Goal: Task Accomplishment & Management: Complete application form

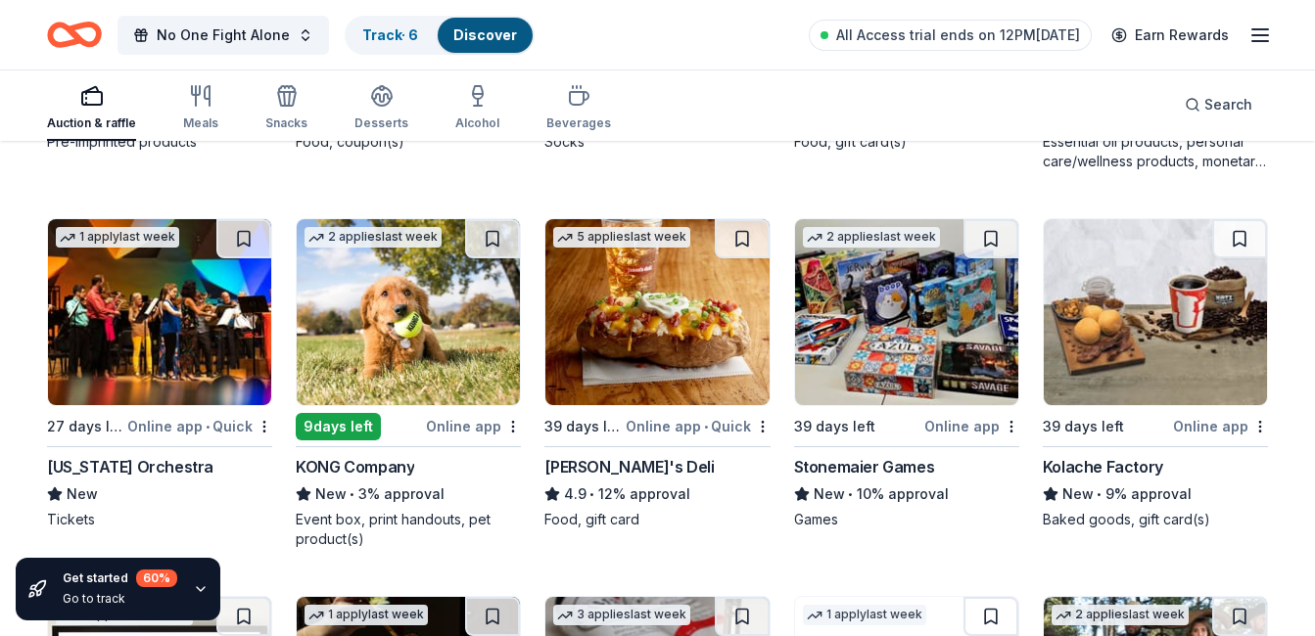
scroll to position [4694, 0]
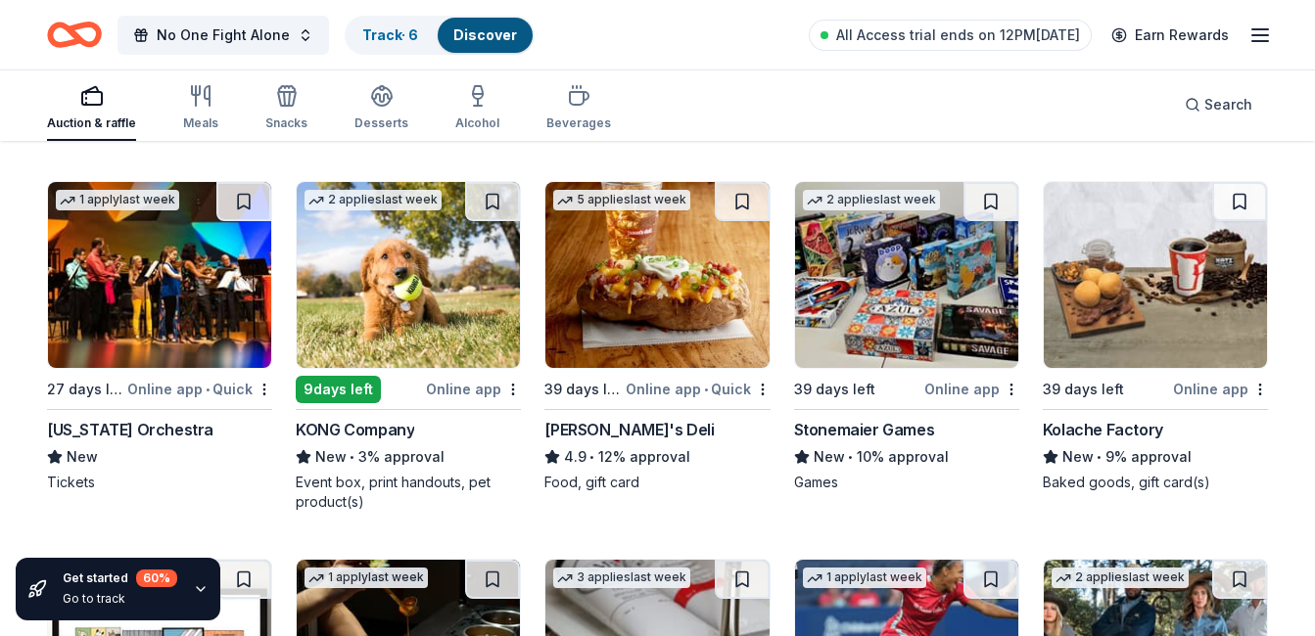
click at [381, 429] on div "KONG Company" at bounding box center [355, 429] width 118 height 23
click at [857, 314] on img at bounding box center [906, 275] width 223 height 186
click at [1123, 305] on img at bounding box center [1155, 275] width 223 height 186
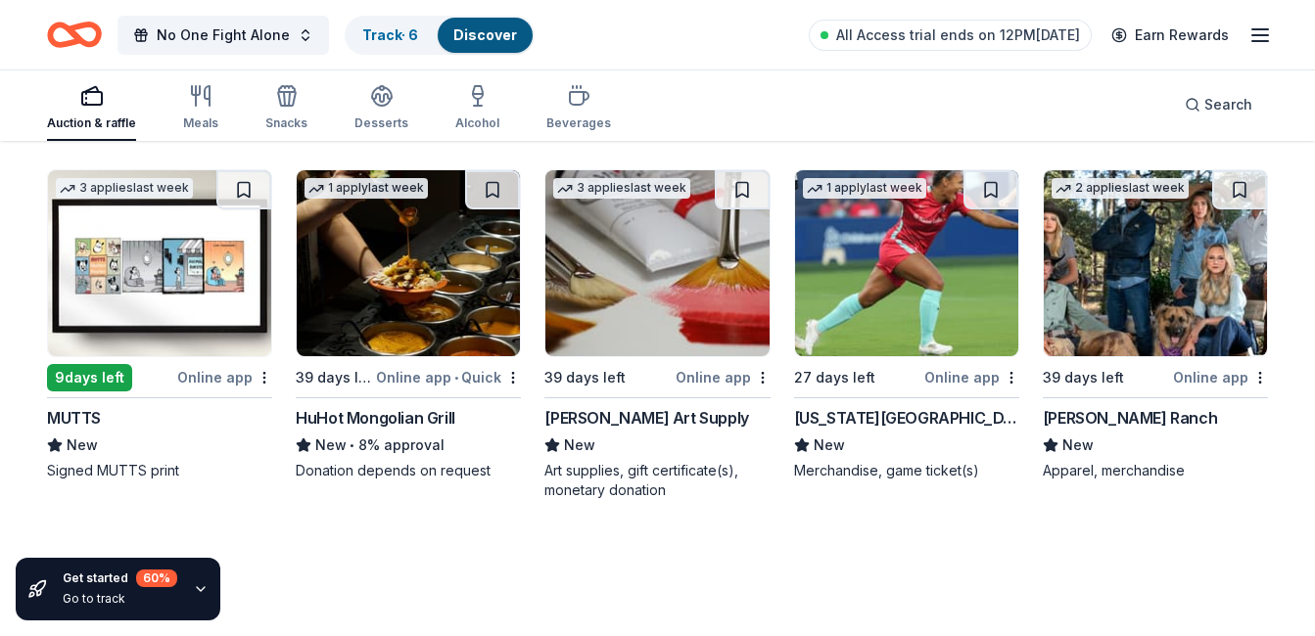
scroll to position [5066, 0]
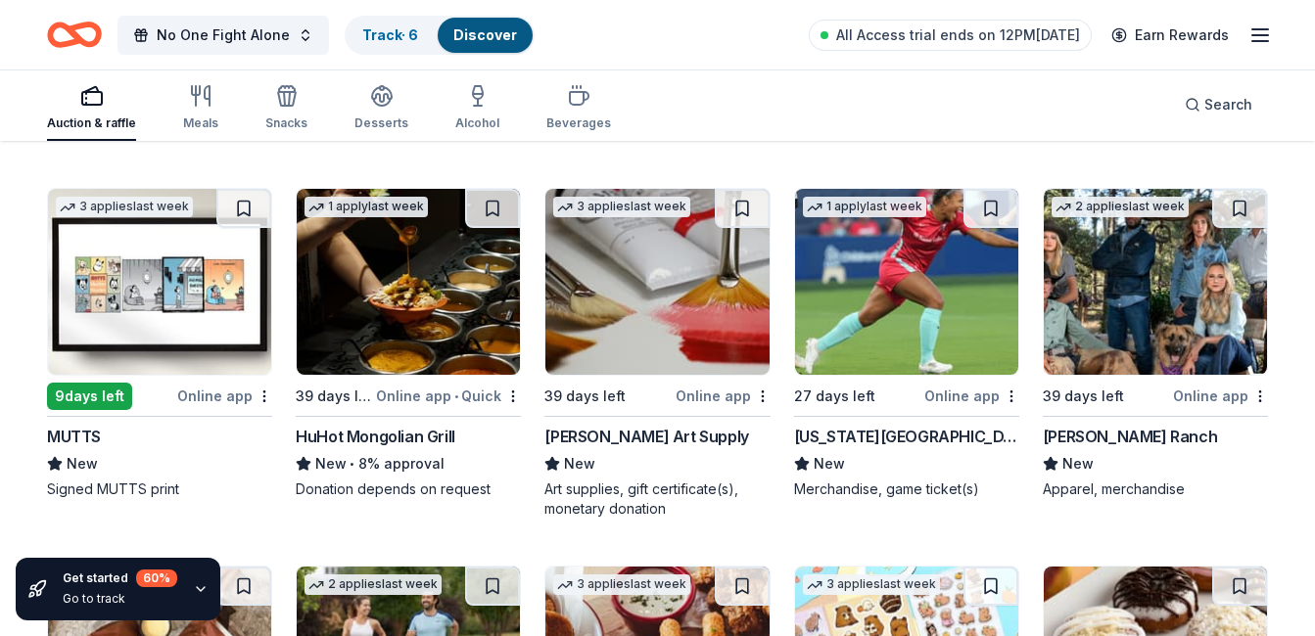
click at [197, 265] on img at bounding box center [159, 282] width 223 height 186
click at [428, 288] on img at bounding box center [408, 282] width 223 height 186
click at [910, 441] on div "Kansas City Current" at bounding box center [906, 436] width 225 height 23
click at [1107, 337] on img at bounding box center [1155, 282] width 223 height 186
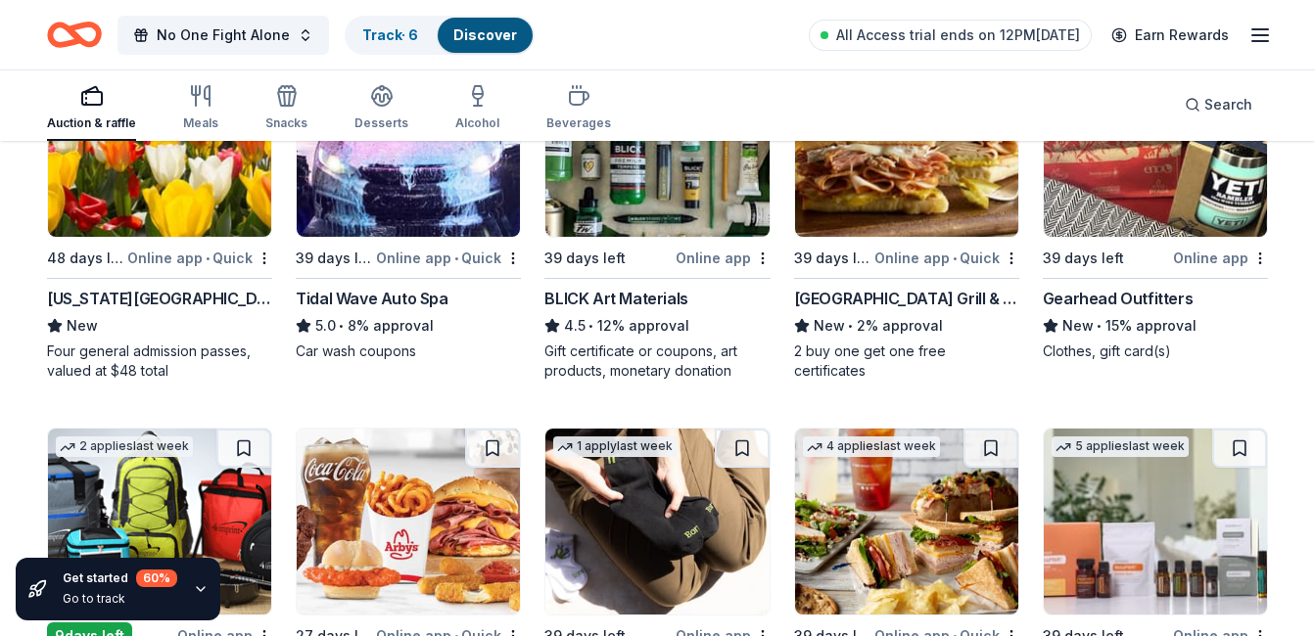
scroll to position [4096, 0]
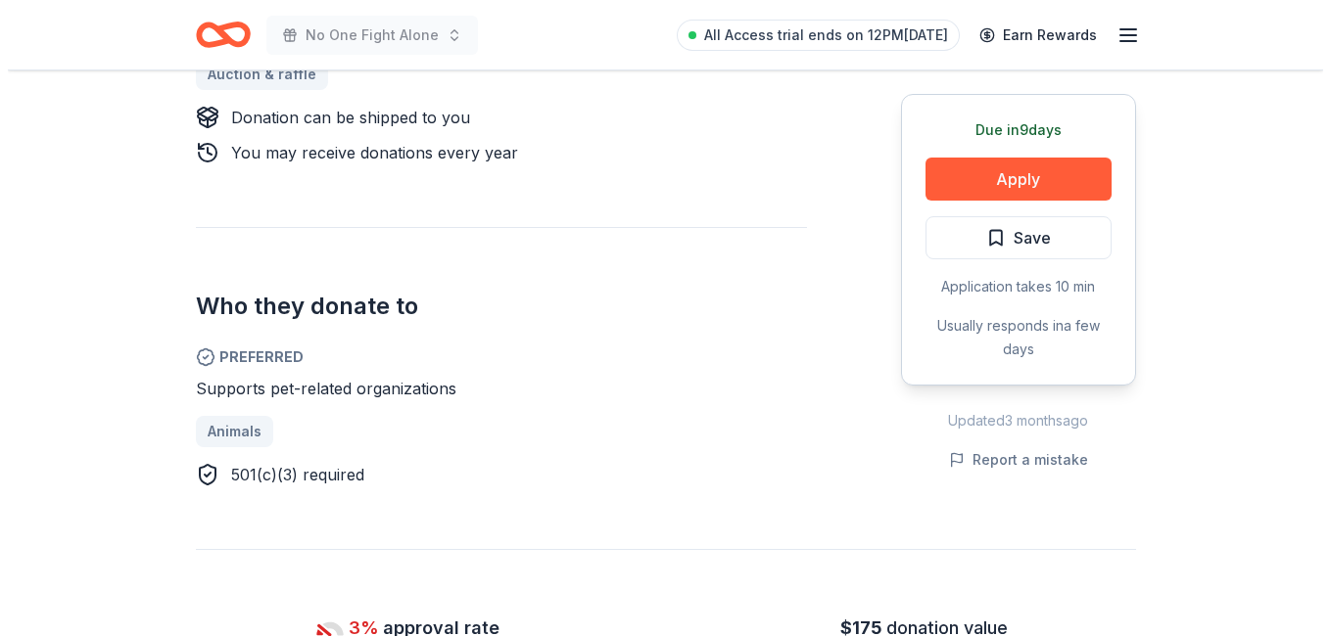
scroll to position [904, 0]
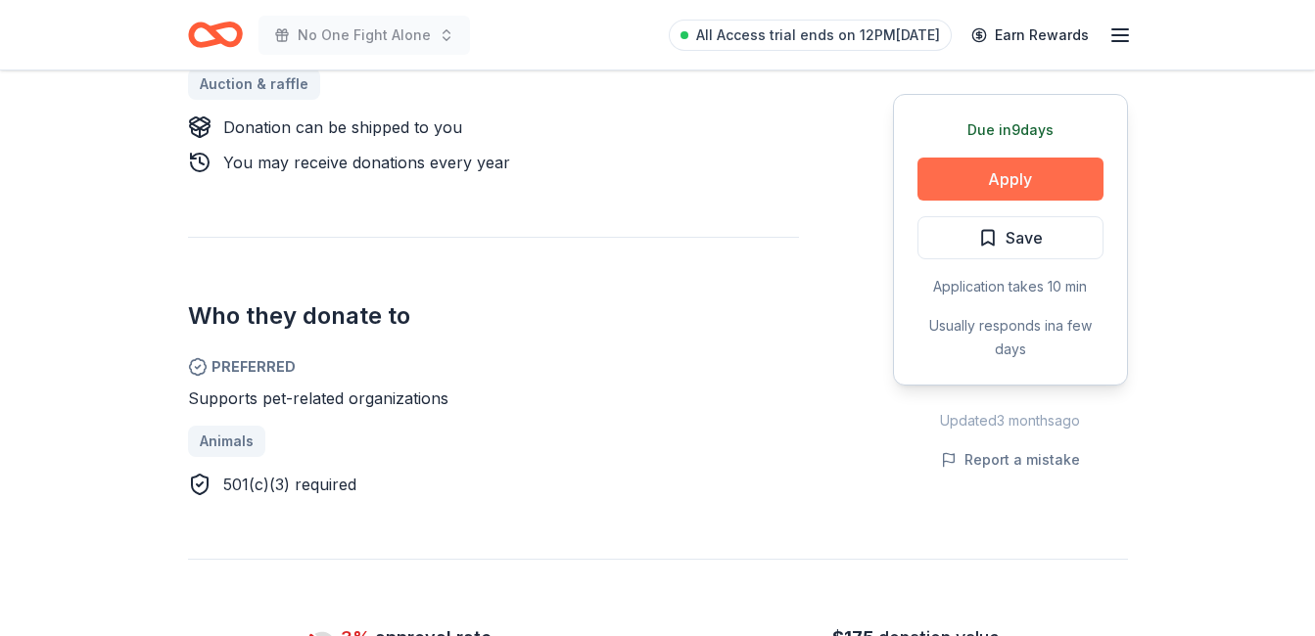
click at [1031, 186] on button "Apply" at bounding box center [1010, 179] width 186 height 43
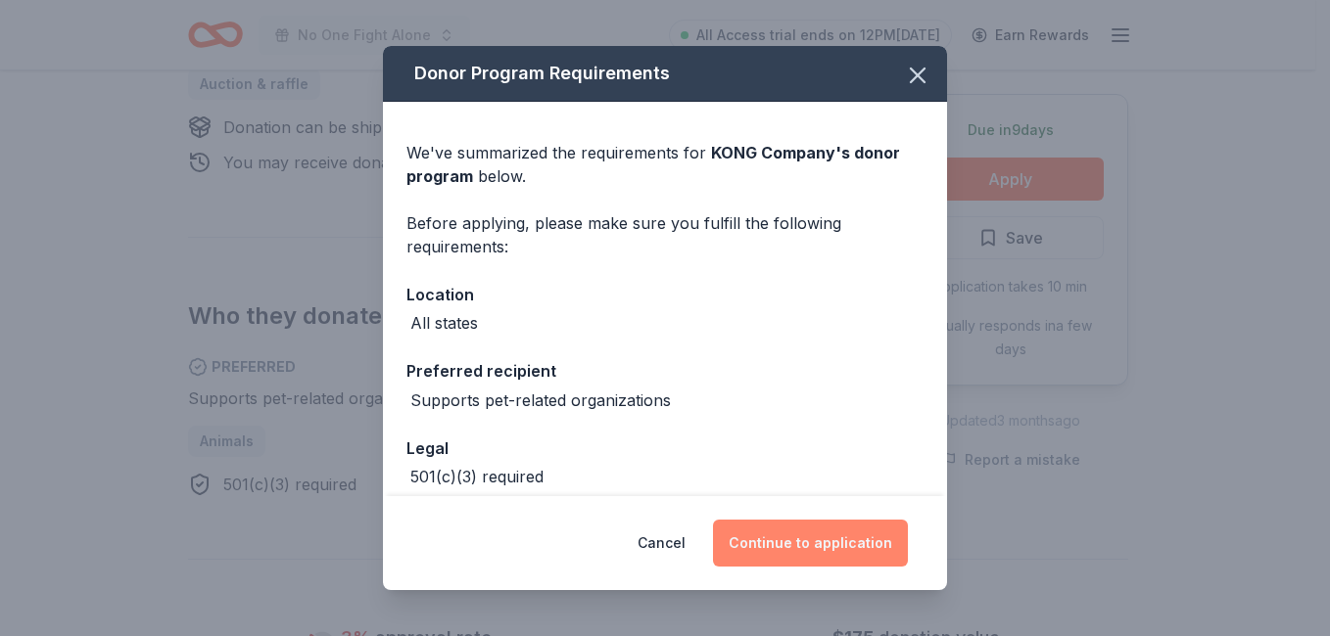
click at [838, 542] on button "Continue to application" at bounding box center [810, 543] width 195 height 47
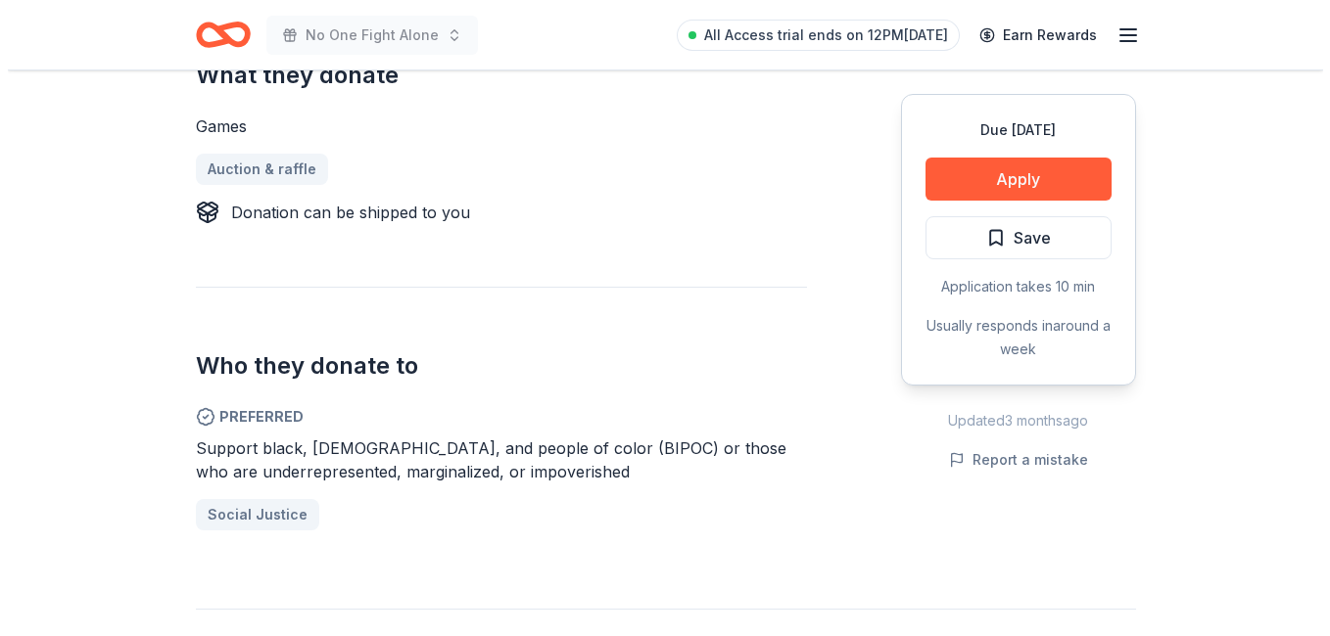
scroll to position [847, 0]
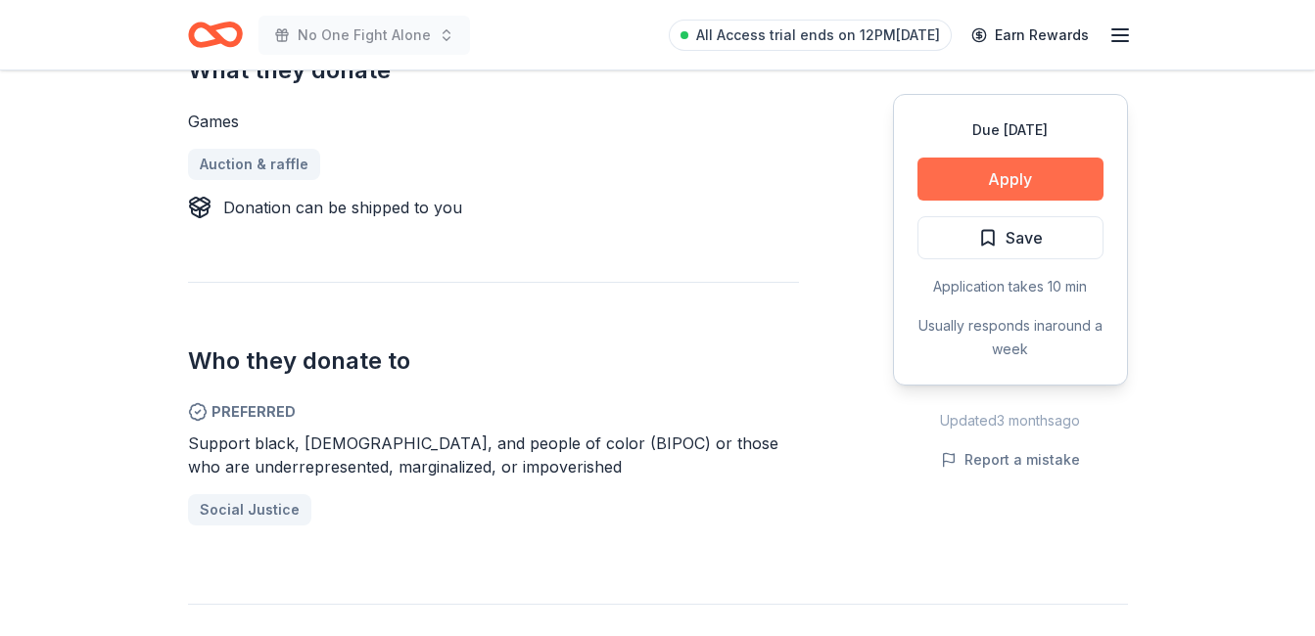
click at [1001, 182] on button "Apply" at bounding box center [1010, 179] width 186 height 43
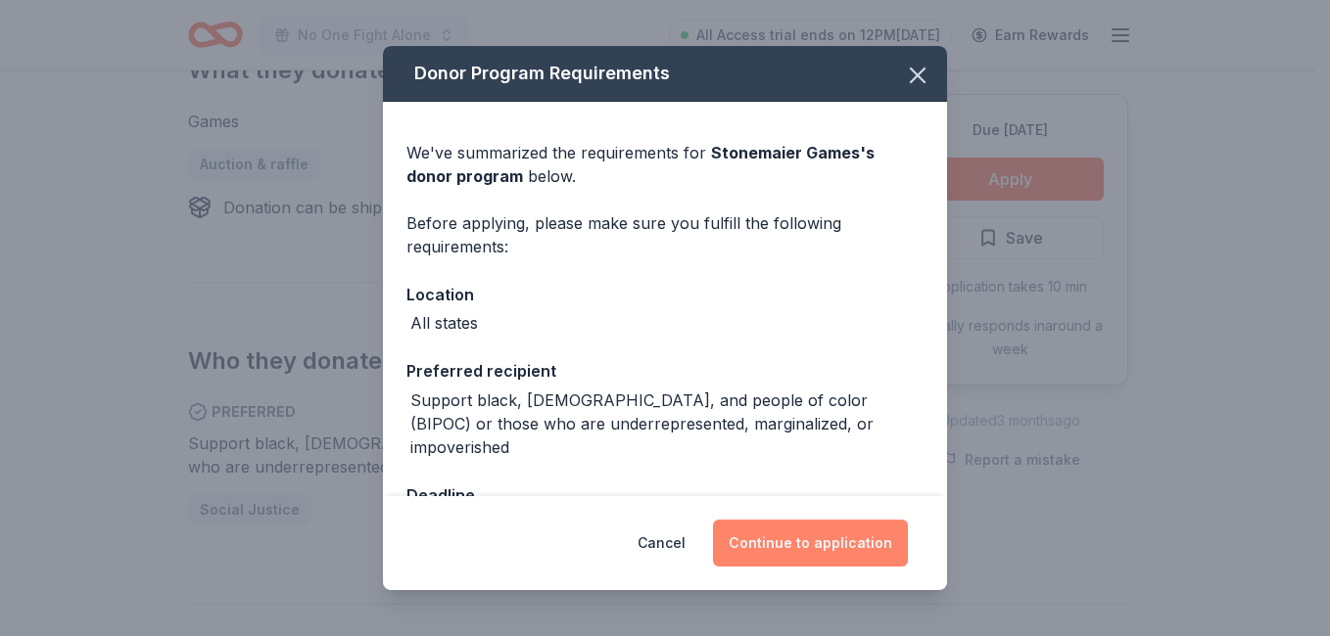
click at [826, 545] on button "Continue to application" at bounding box center [810, 543] width 195 height 47
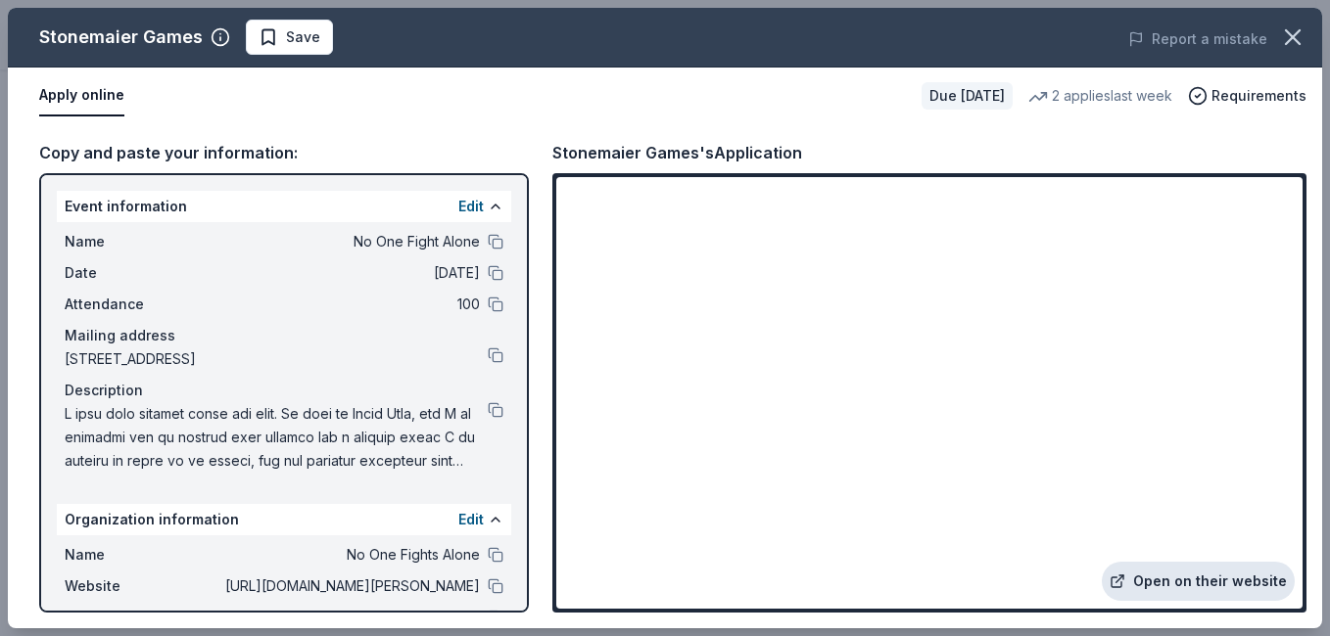
click at [1228, 577] on link "Open on their website" at bounding box center [1197, 581] width 193 height 39
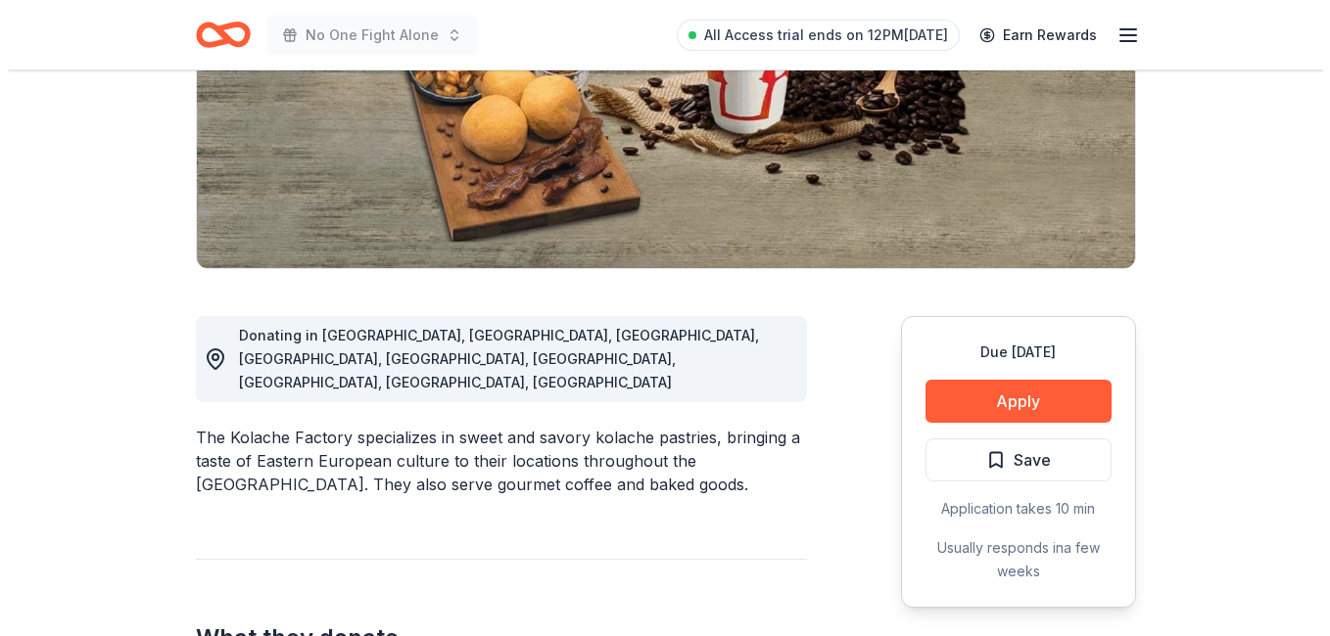
scroll to position [291, 0]
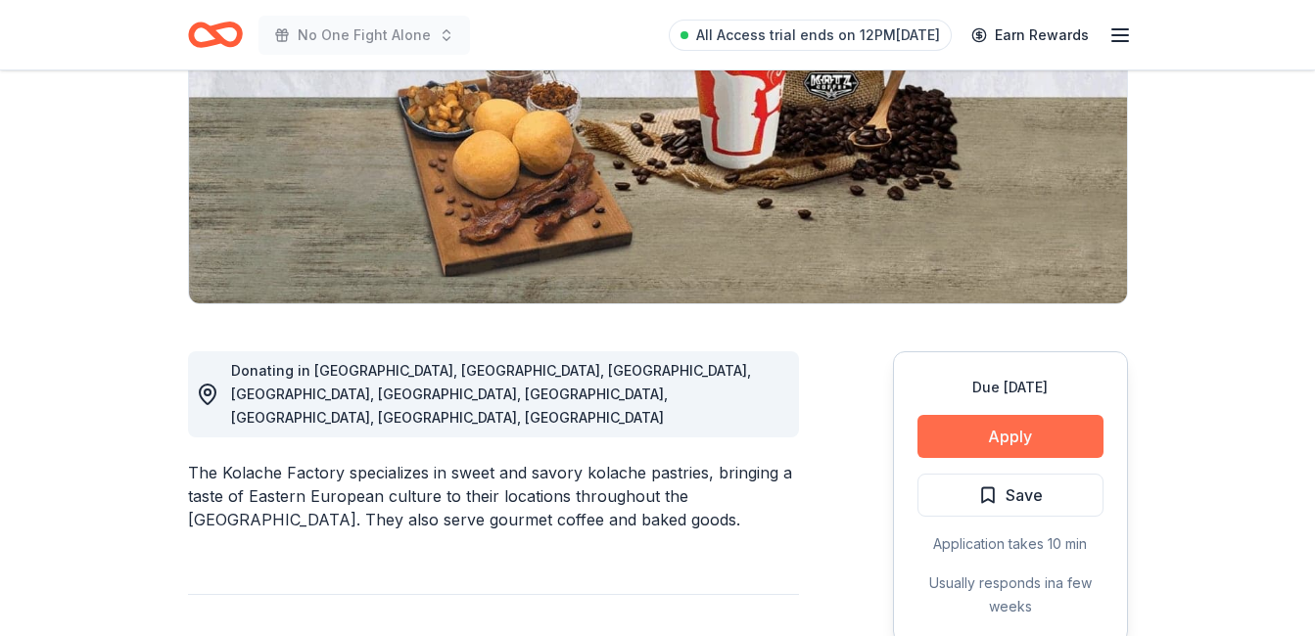
click at [1011, 429] on button "Apply" at bounding box center [1010, 436] width 186 height 43
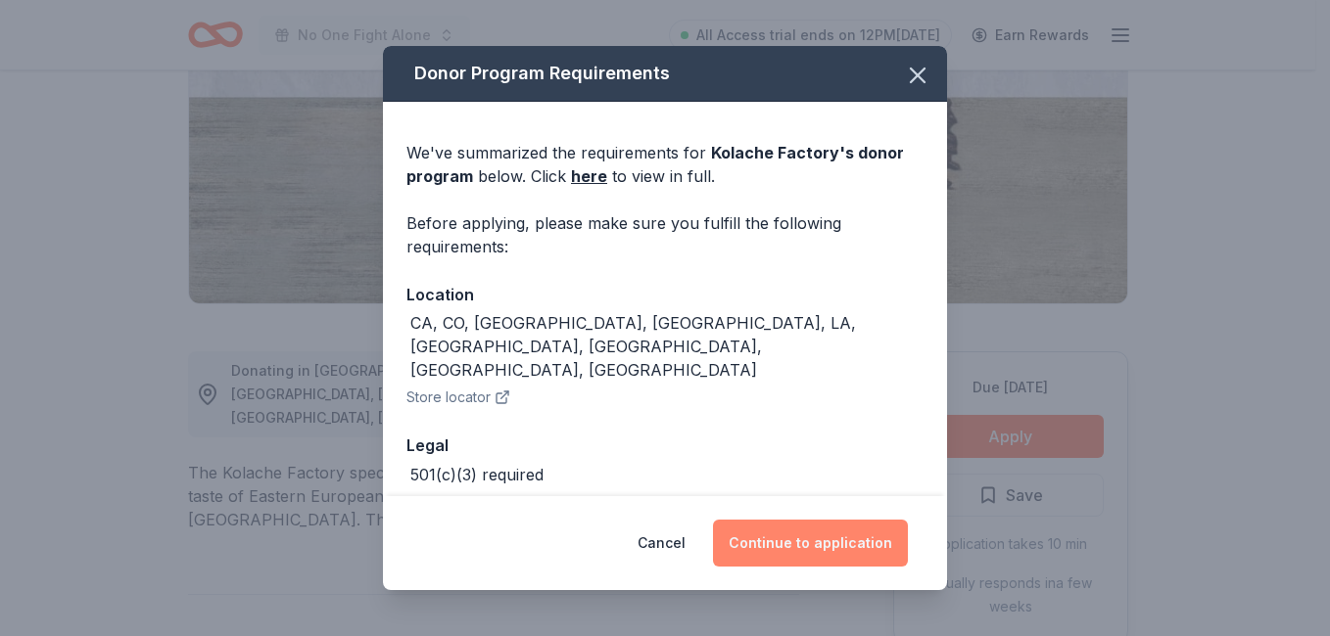
click at [831, 538] on button "Continue to application" at bounding box center [810, 543] width 195 height 47
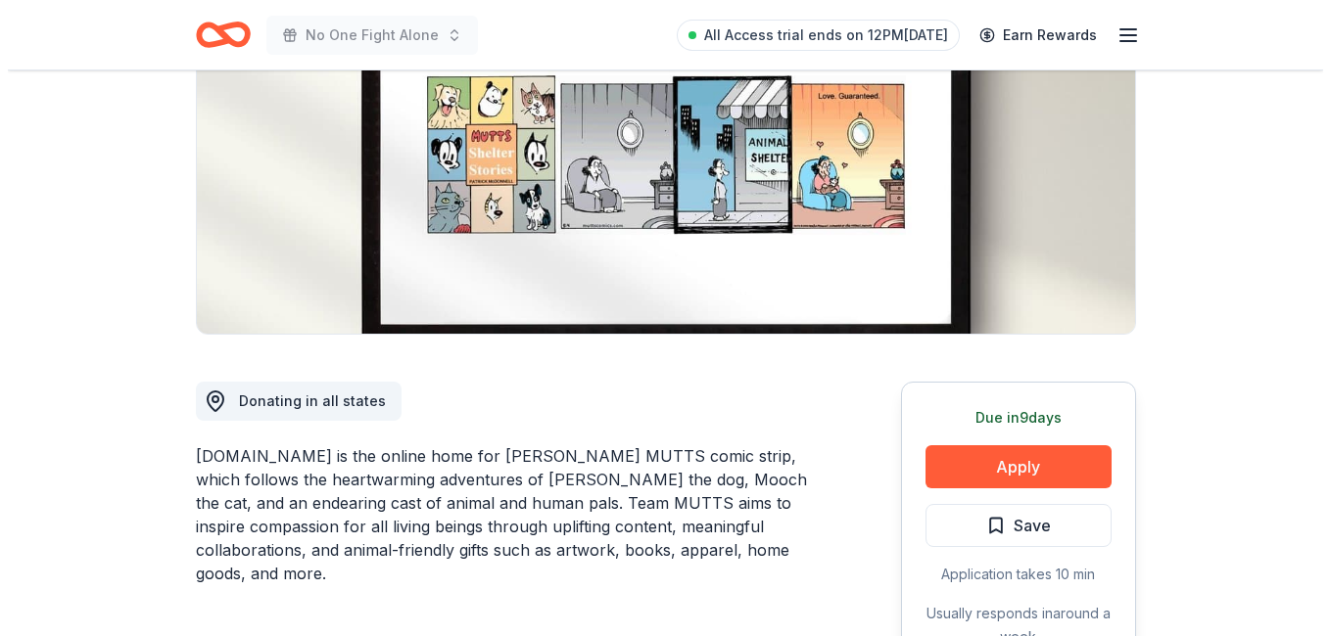
scroll to position [341, 0]
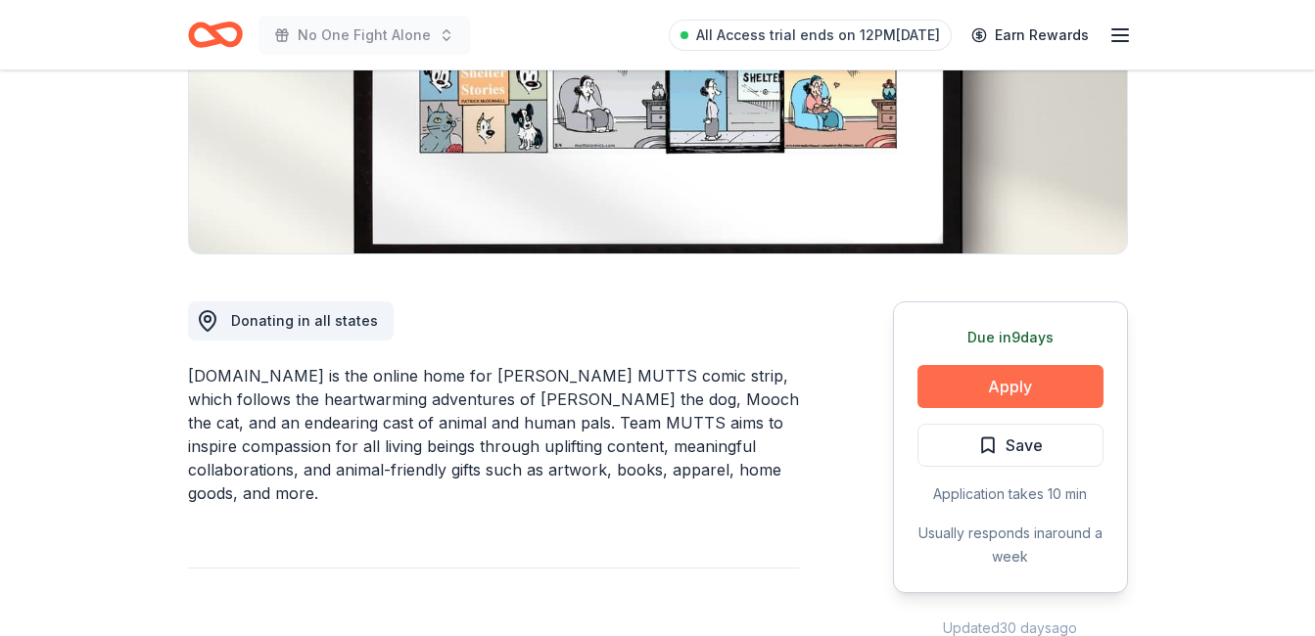
click at [978, 375] on button "Apply" at bounding box center [1010, 386] width 186 height 43
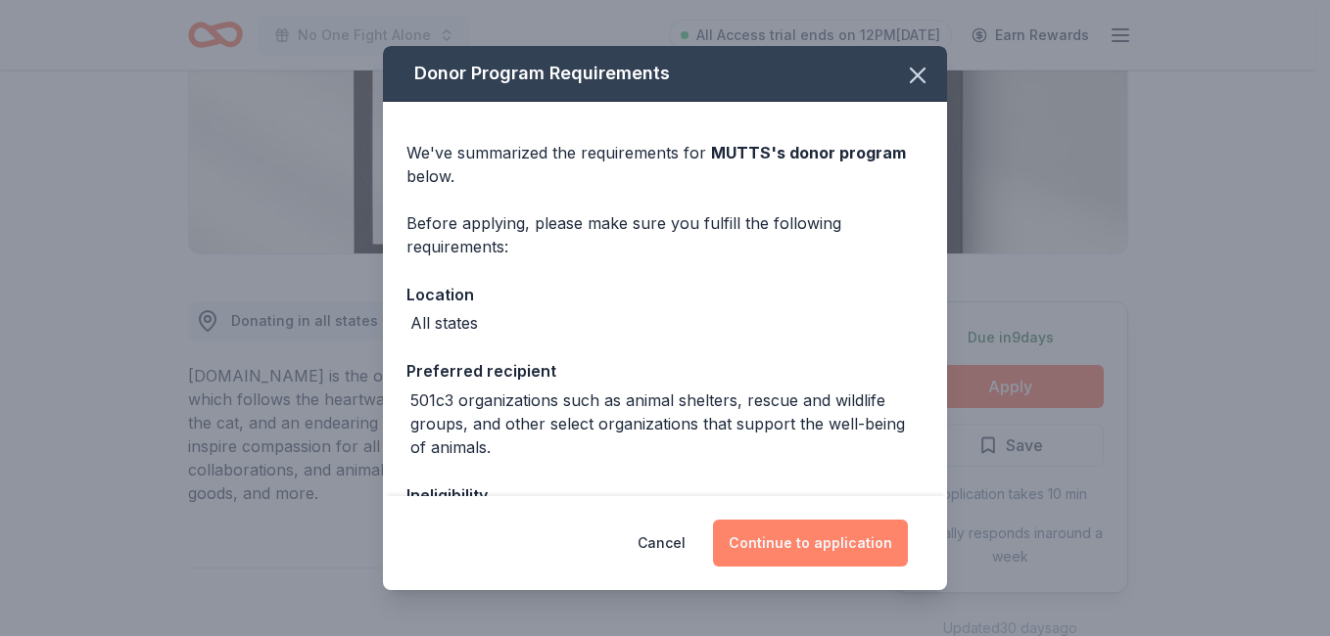
click at [784, 556] on button "Continue to application" at bounding box center [810, 543] width 195 height 47
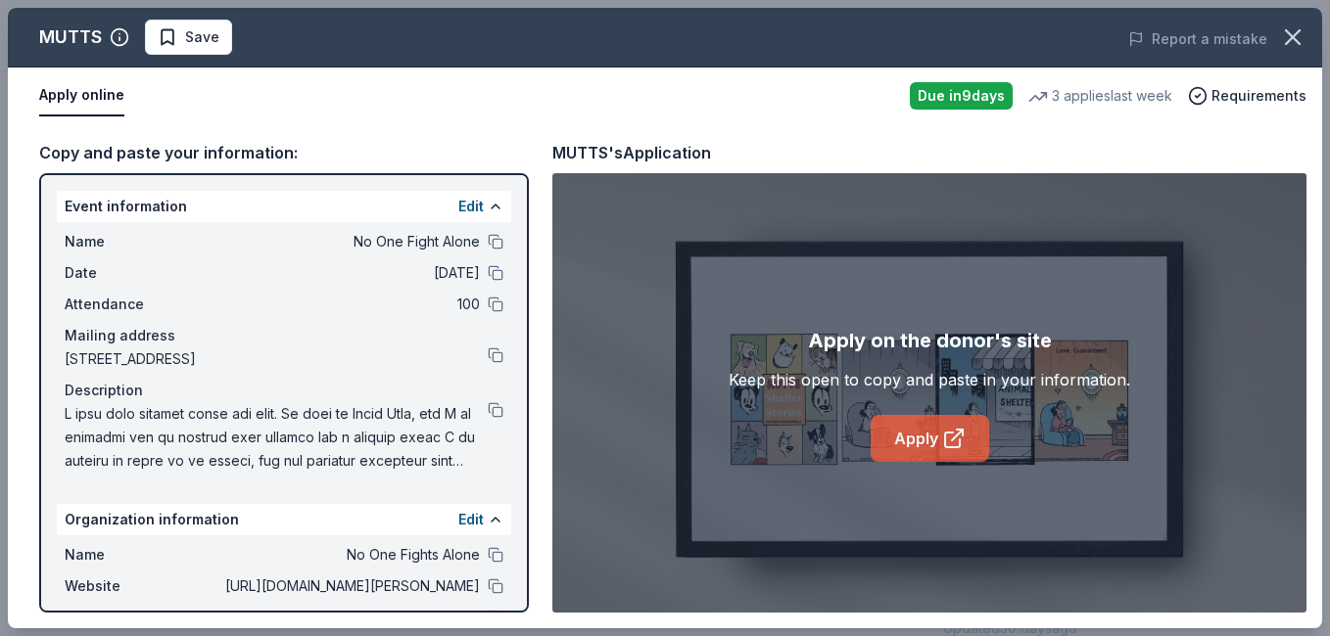
click at [935, 433] on link "Apply" at bounding box center [929, 438] width 118 height 47
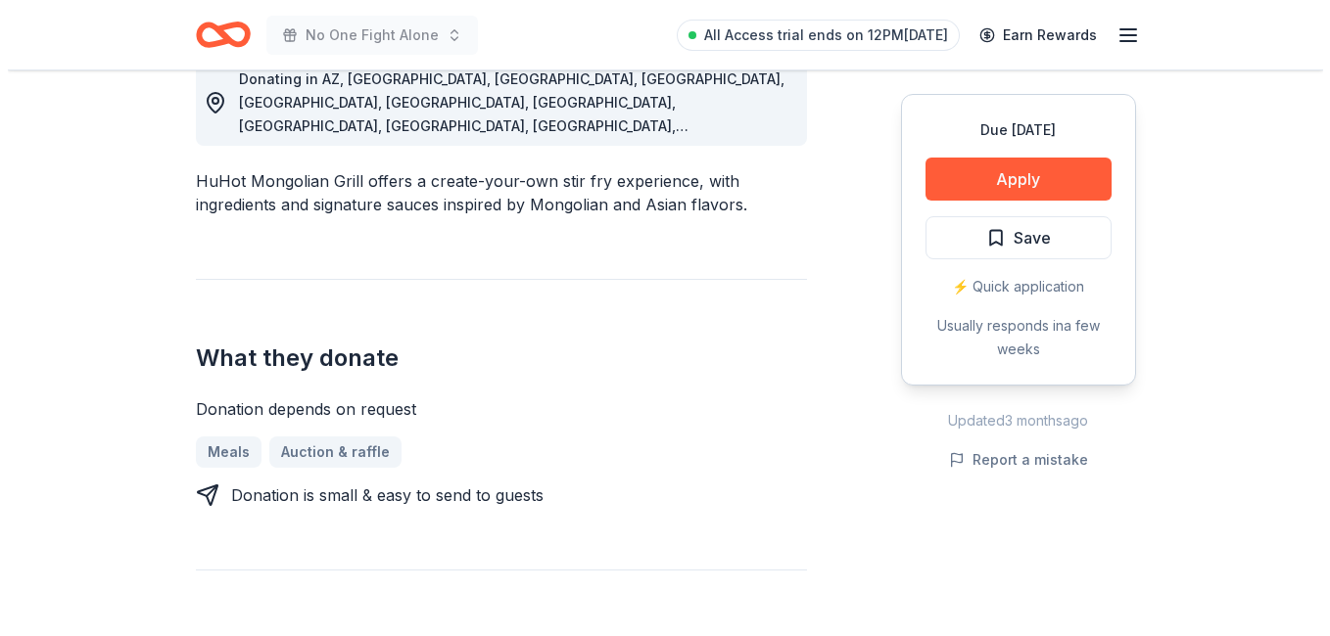
scroll to position [591, 0]
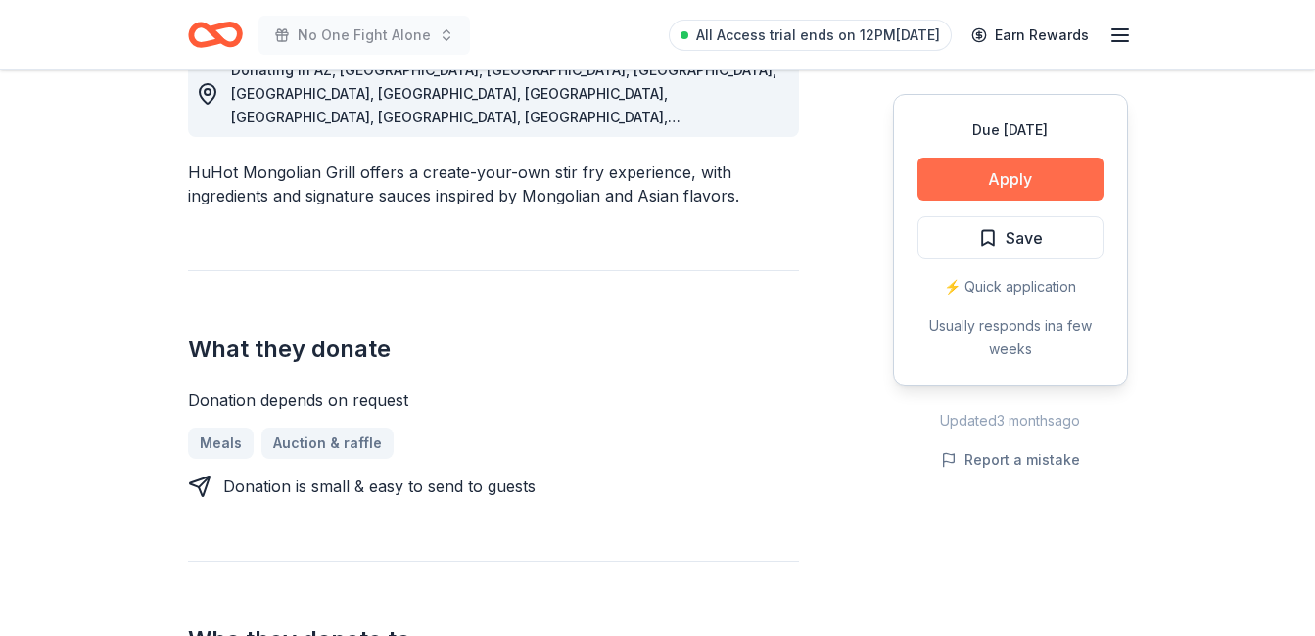
click at [1049, 180] on button "Apply" at bounding box center [1010, 179] width 186 height 43
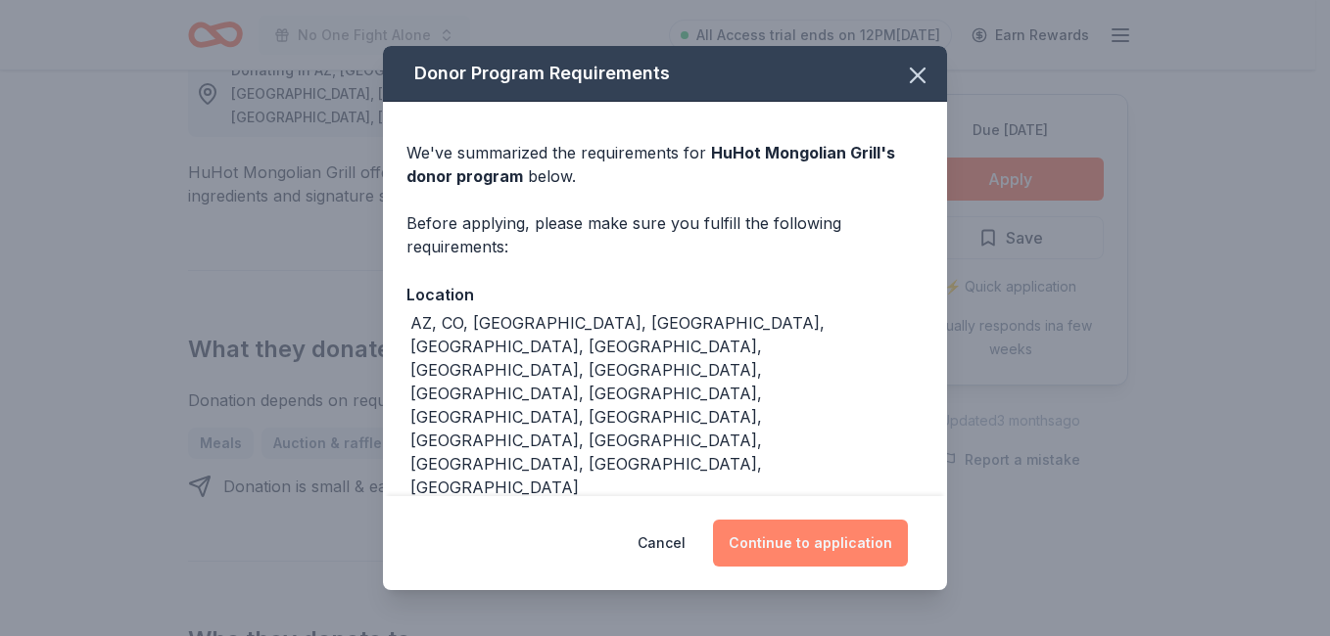
click at [827, 526] on button "Continue to application" at bounding box center [810, 543] width 195 height 47
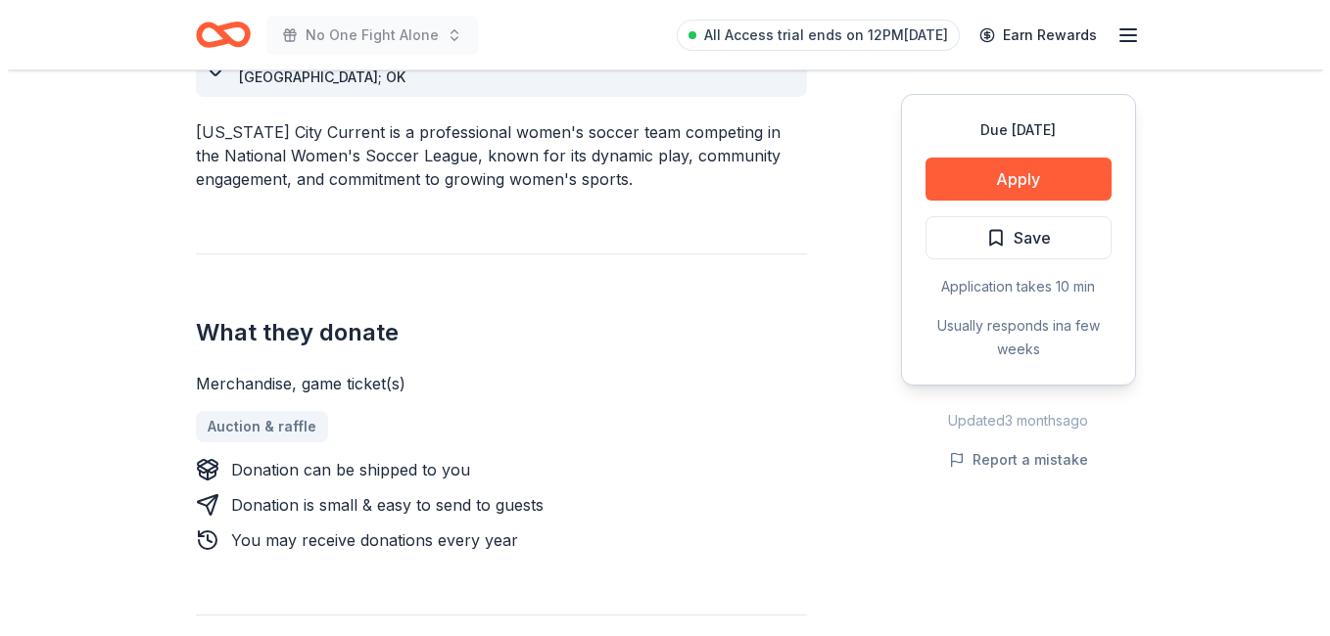
scroll to position [604, 0]
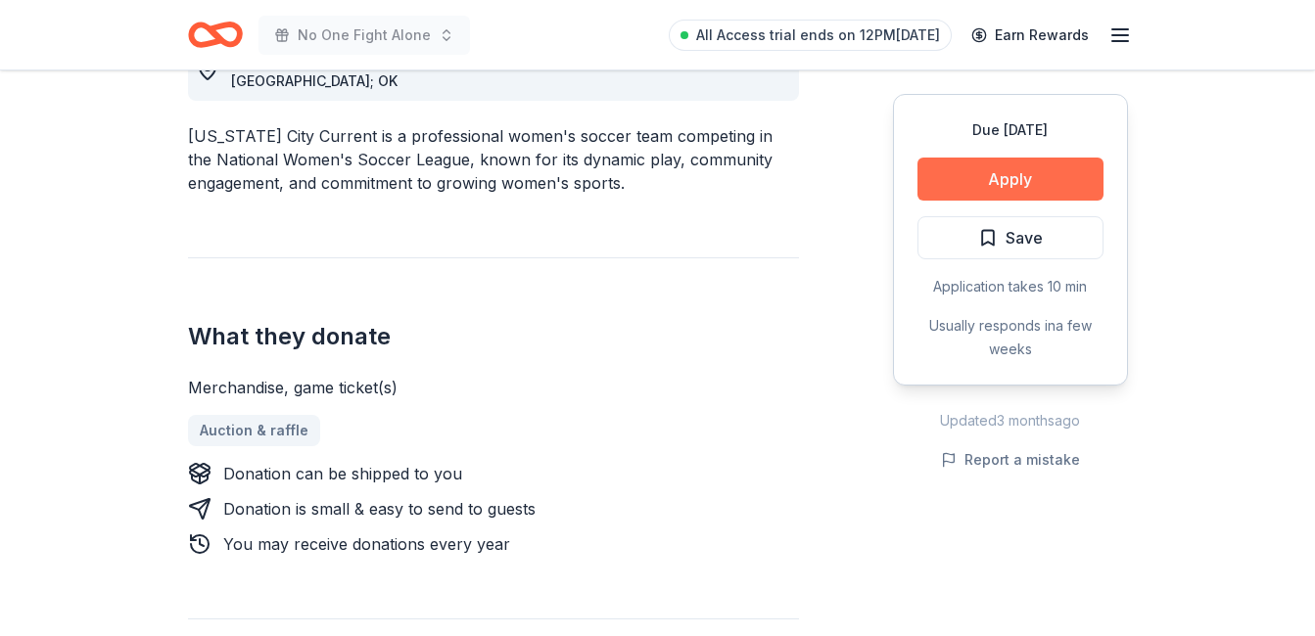
click at [1039, 185] on button "Apply" at bounding box center [1010, 179] width 186 height 43
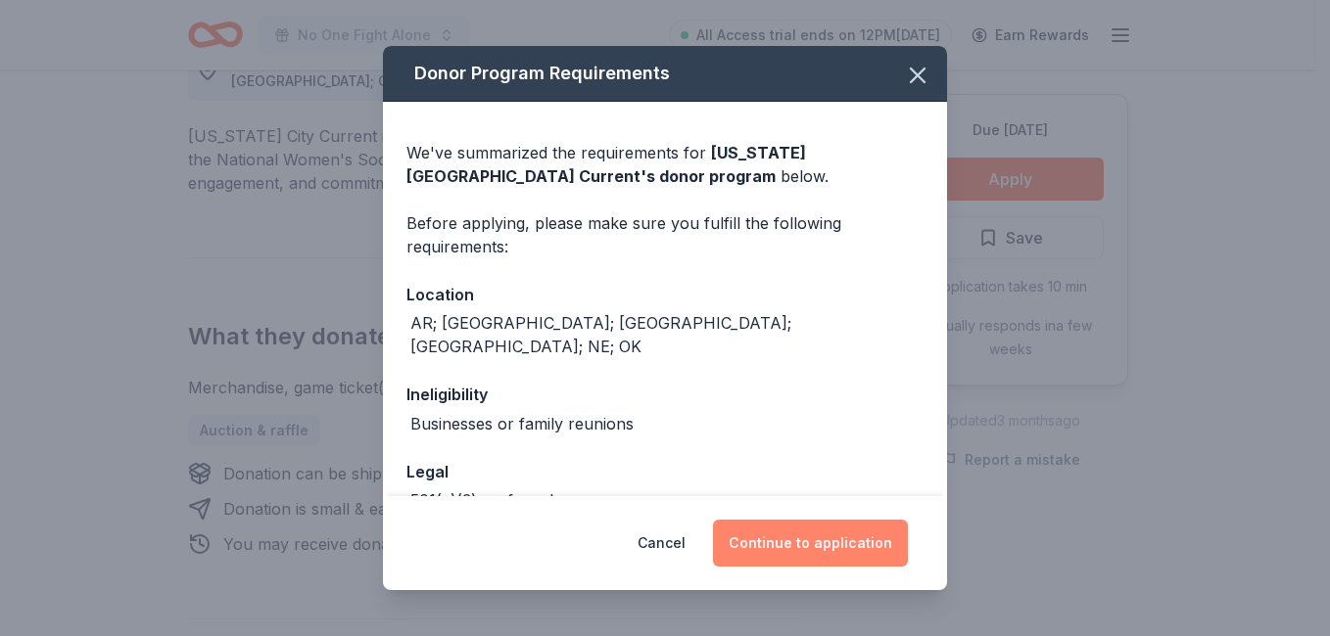
click at [825, 540] on button "Continue to application" at bounding box center [810, 543] width 195 height 47
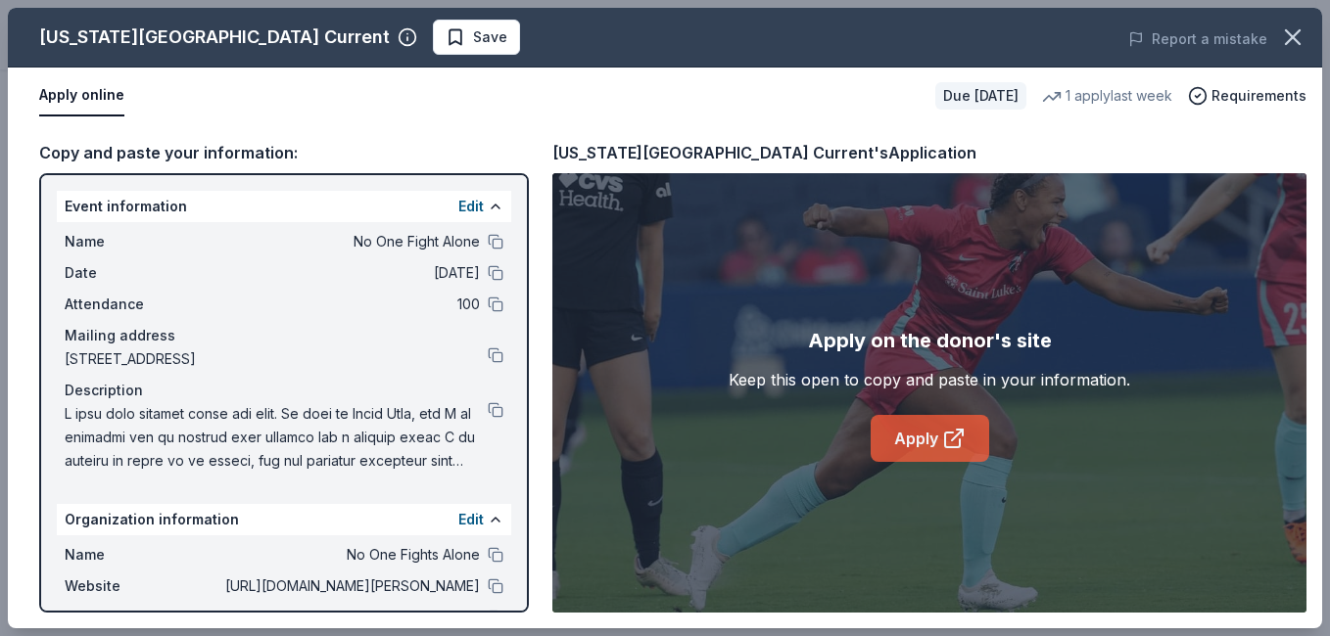
click at [938, 436] on link "Apply" at bounding box center [929, 438] width 118 height 47
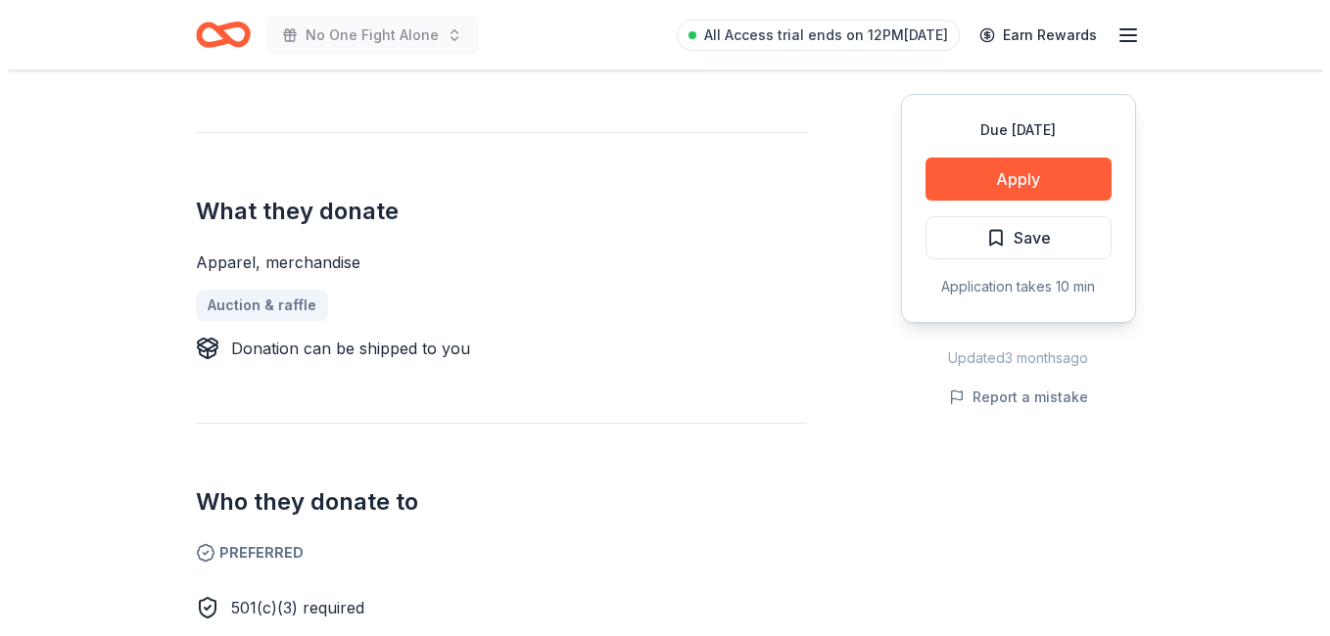
scroll to position [697, 0]
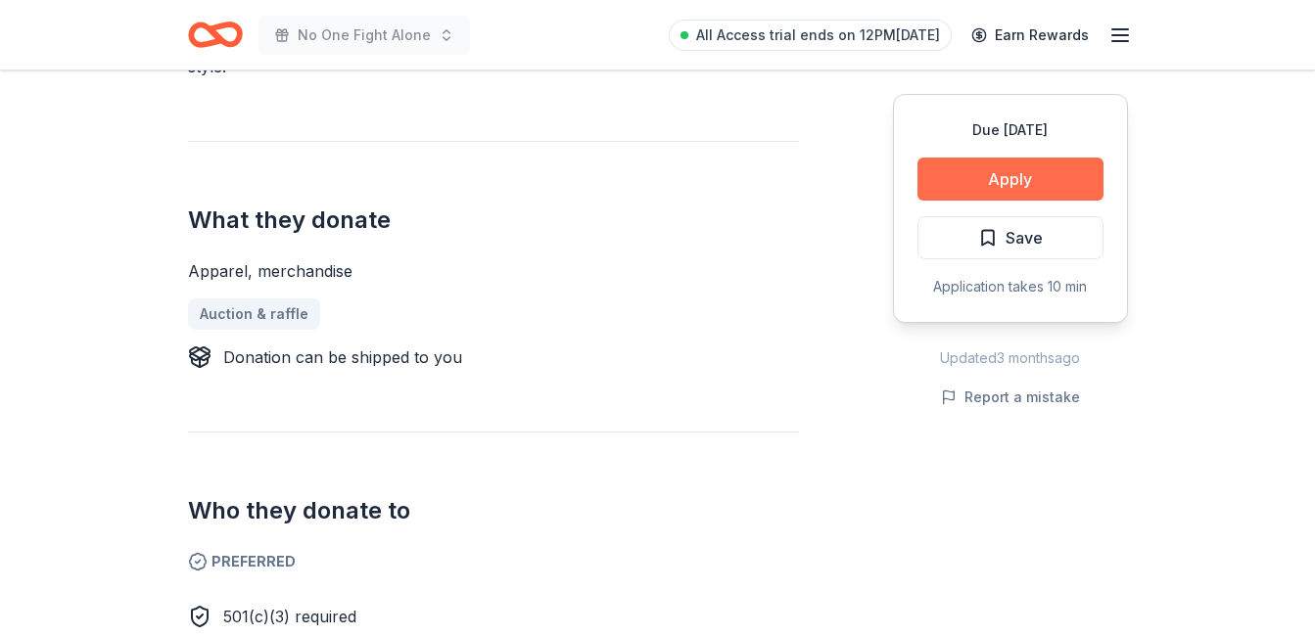
click at [1021, 190] on button "Apply" at bounding box center [1010, 179] width 186 height 43
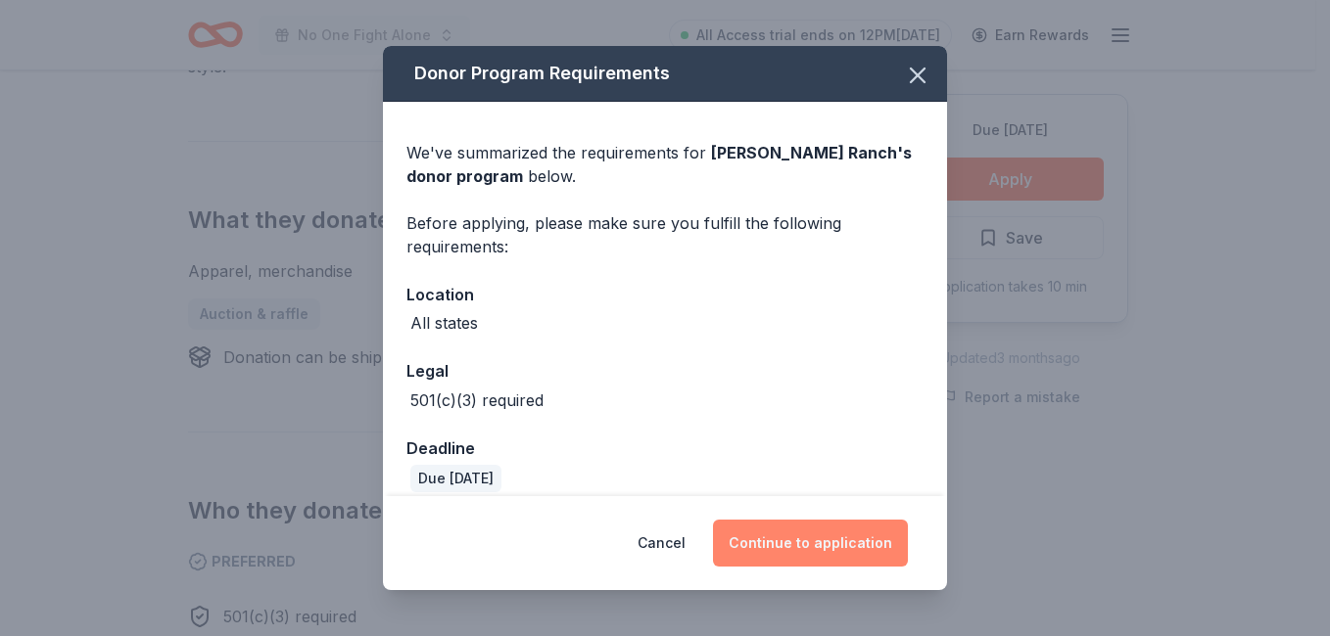
click at [811, 534] on button "Continue to application" at bounding box center [810, 543] width 195 height 47
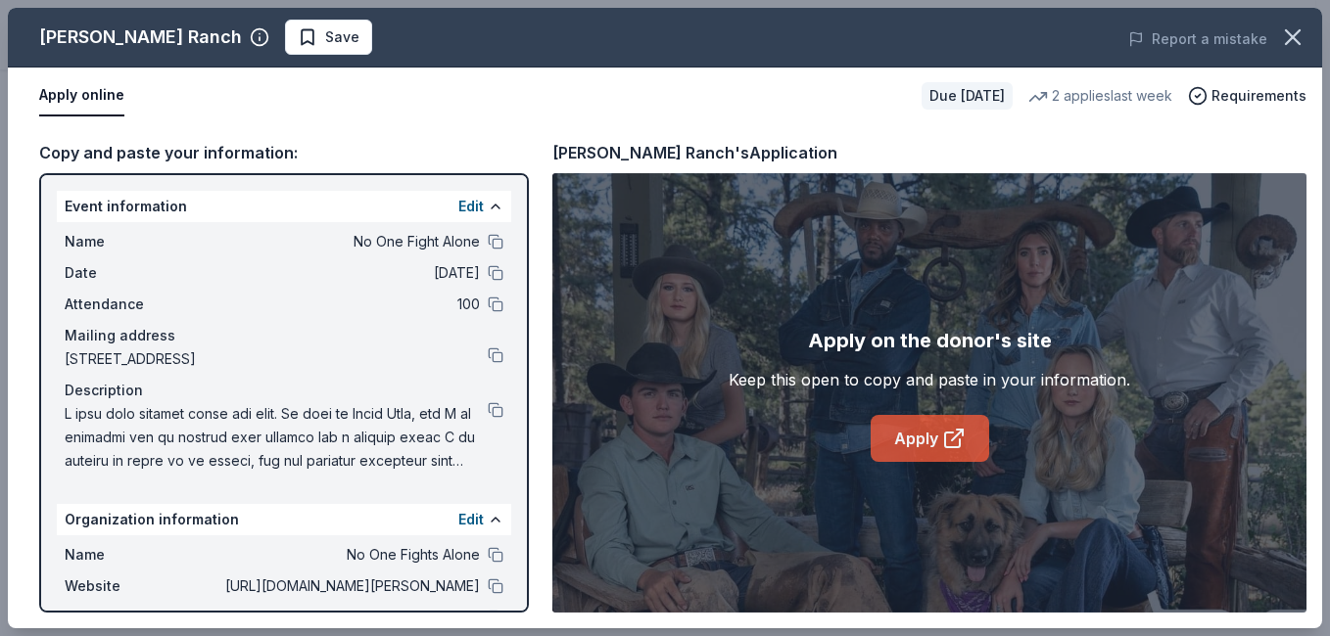
click at [923, 435] on link "Apply" at bounding box center [929, 438] width 118 height 47
